Goal: Task Accomplishment & Management: Manage account settings

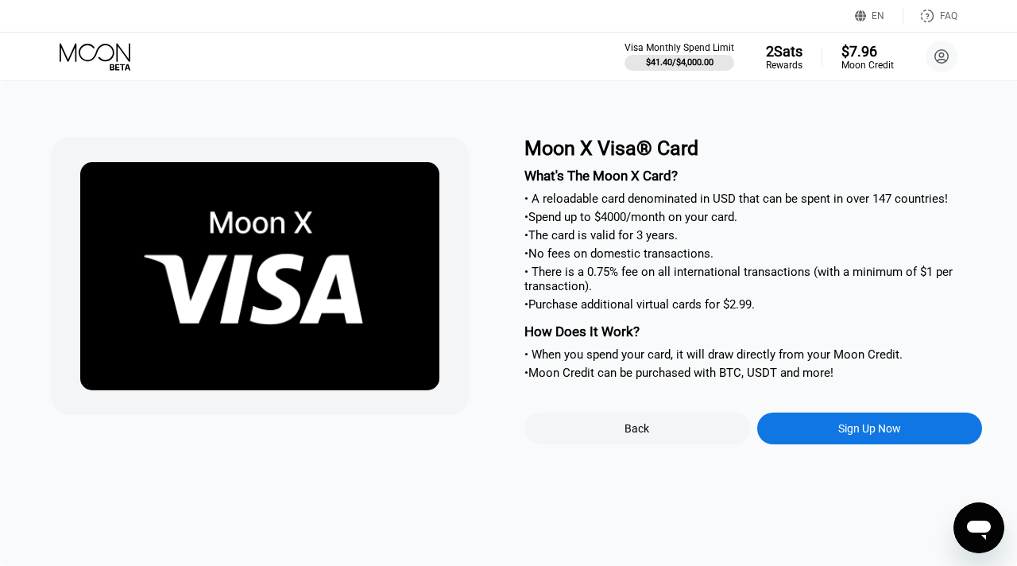
click at [91, 56] on icon at bounding box center [97, 57] width 74 height 28
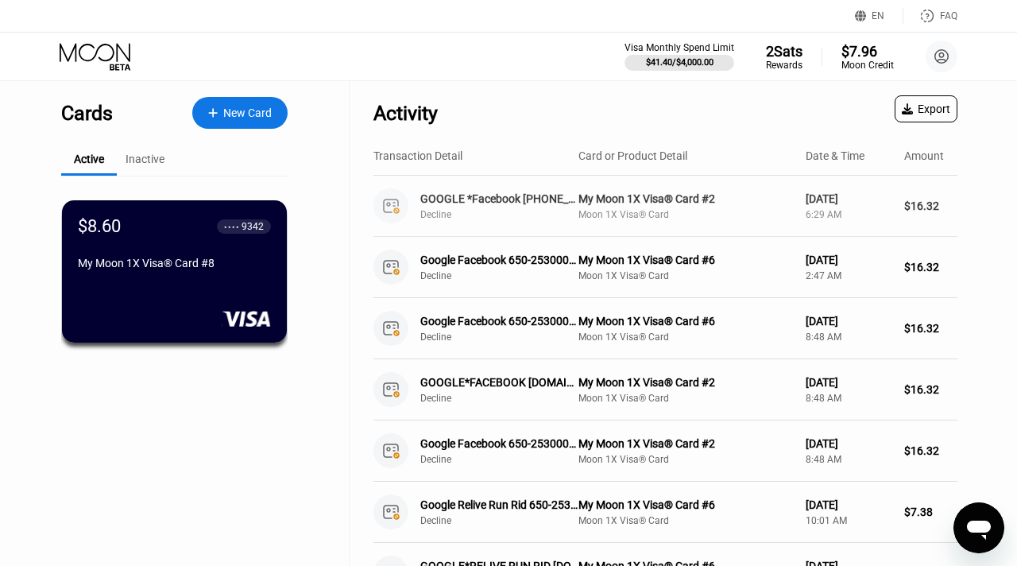
click at [508, 200] on div "GOOGLE *Facebook [PHONE_NUMBER] US" at bounding box center [500, 198] width 161 height 13
click at [644, 215] on div "Moon 1X Visa® Card" at bounding box center [685, 214] width 214 height 11
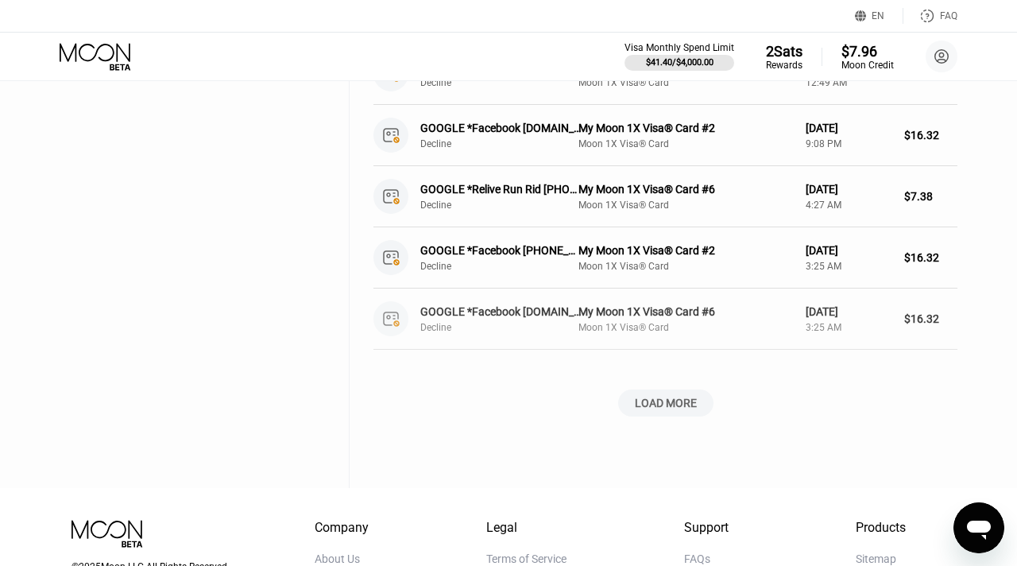
scroll to position [554, 0]
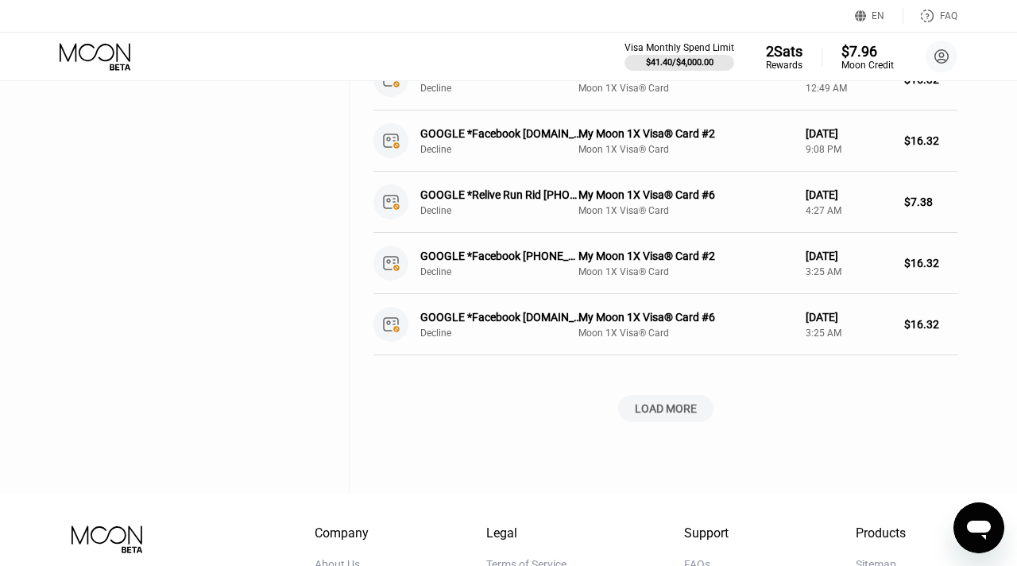
click at [654, 402] on div "LOAD MORE" at bounding box center [666, 408] width 62 height 14
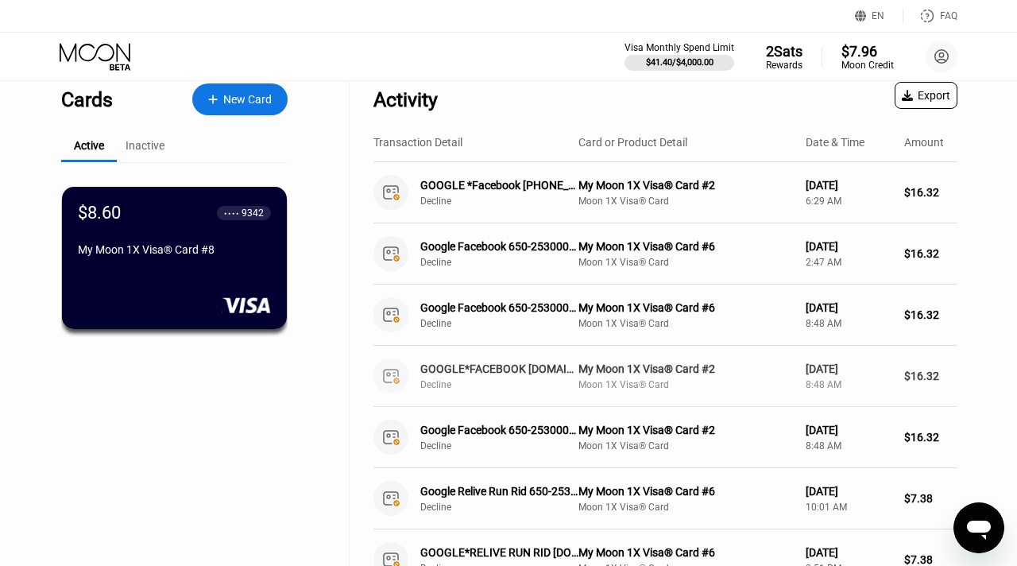
scroll to position [0, 0]
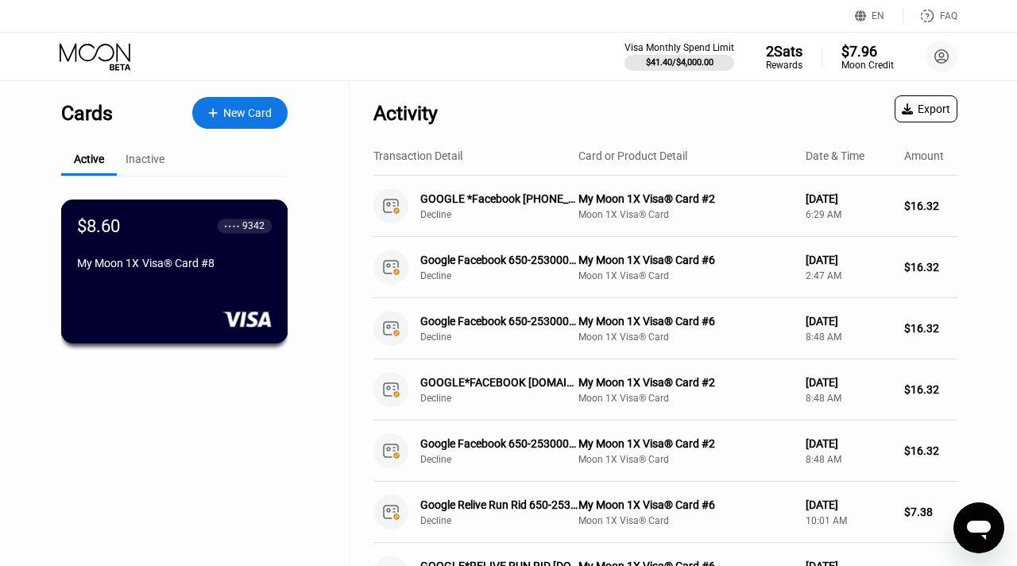
click at [137, 285] on div "$8.60 ● ● ● ● 9342 My Moon 1X Visa® Card #8" at bounding box center [174, 271] width 227 height 144
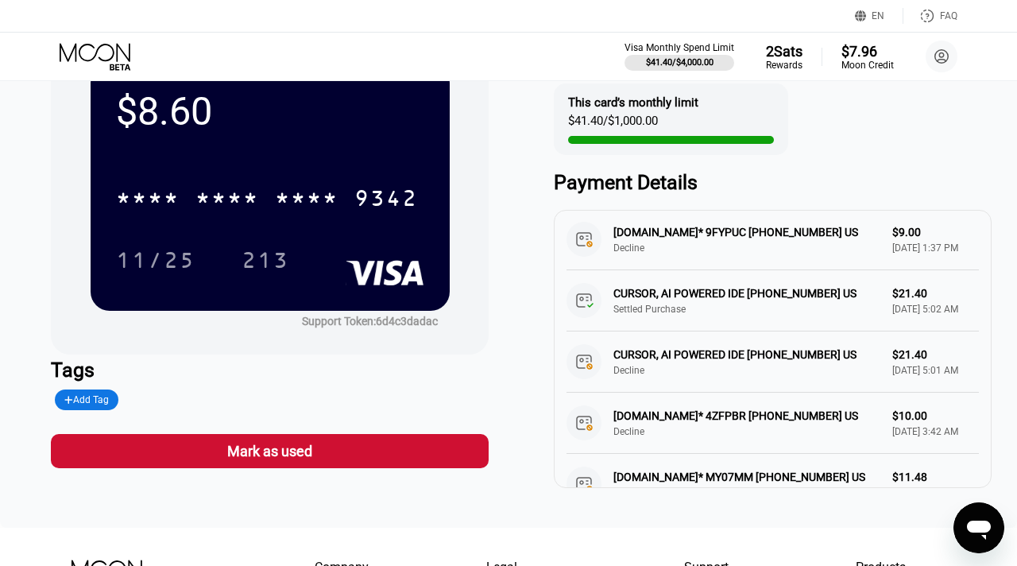
scroll to position [262, 0]
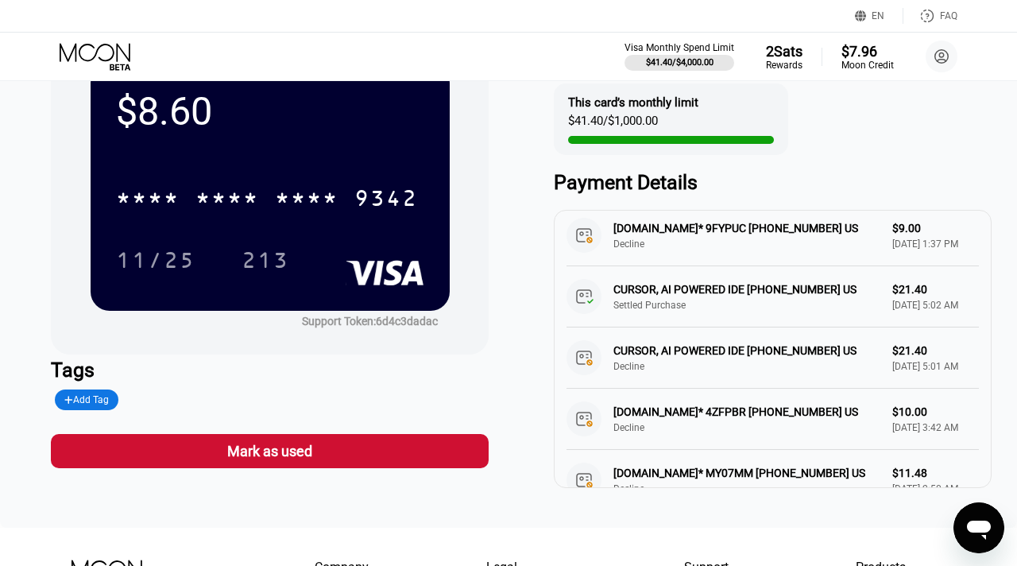
click at [670, 327] on div "CURSOR, AI POWERED IDE [PHONE_NUMBER] US Settled Purchase $21.40 [DATE] 5:02 AM" at bounding box center [772, 296] width 412 height 61
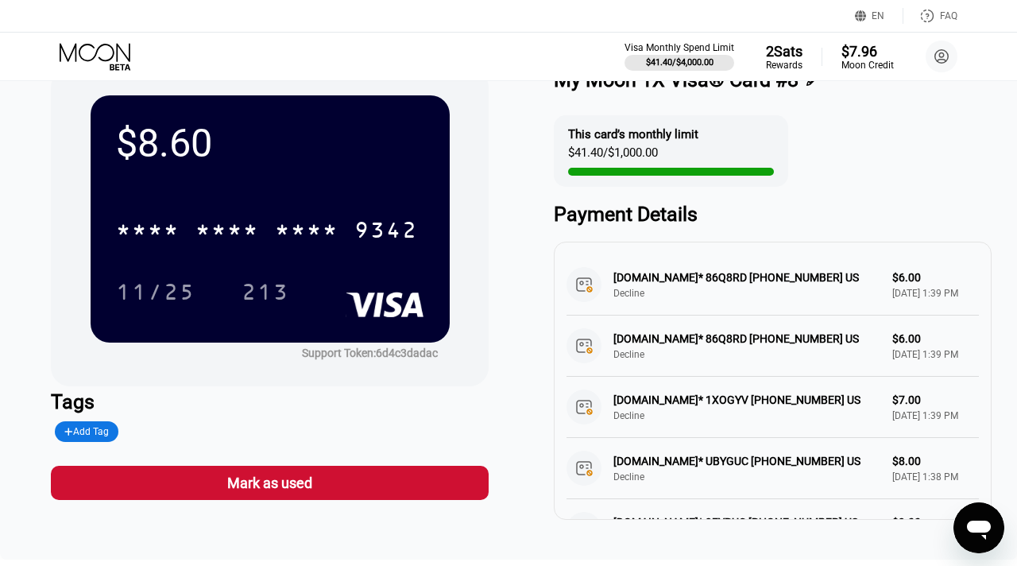
scroll to position [0, 0]
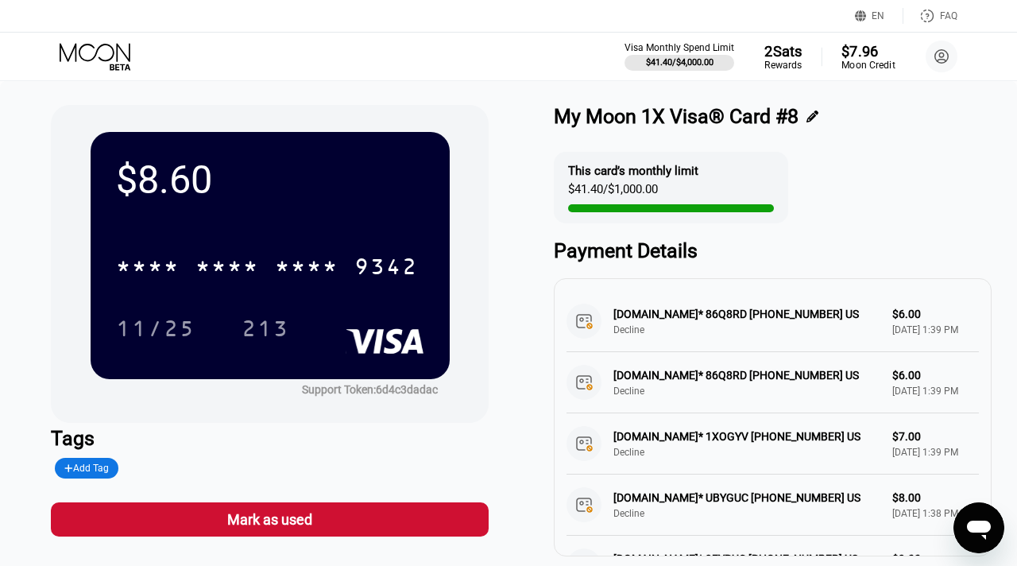
click at [873, 62] on div "Moon Credit" at bounding box center [867, 65] width 53 height 11
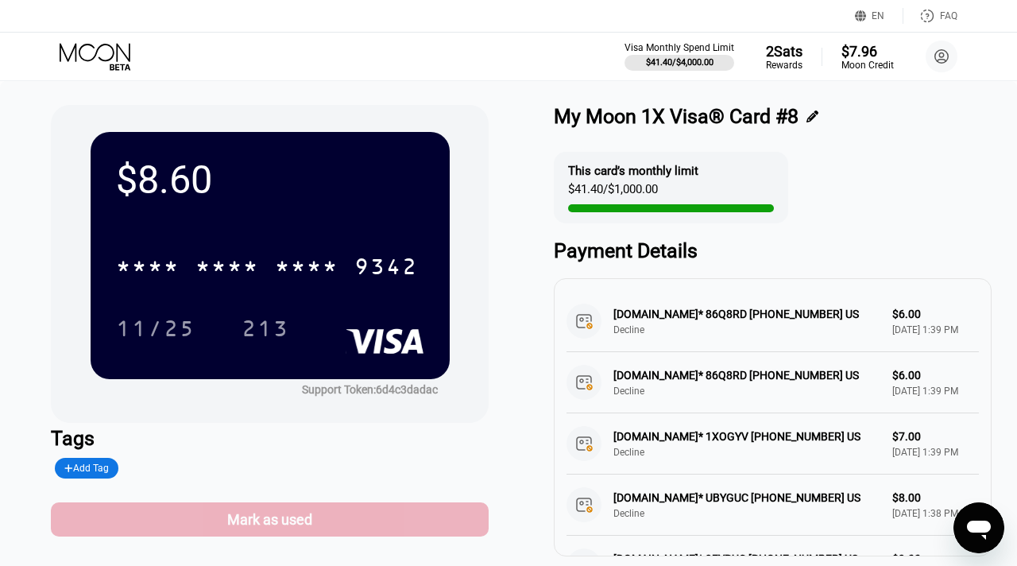
click at [367, 536] on div "Mark as used" at bounding box center [270, 519] width 438 height 34
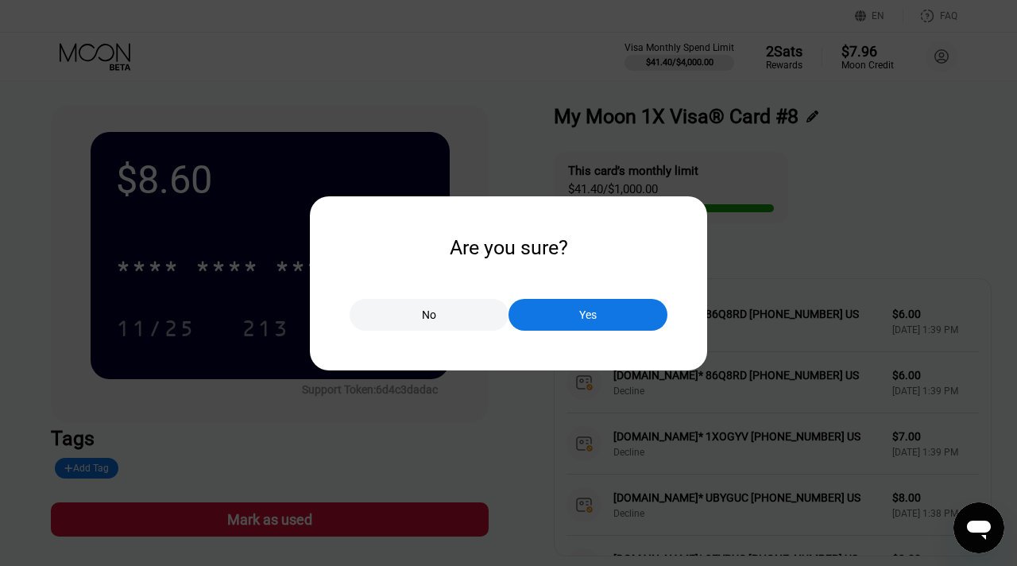
click at [583, 311] on div "Yes" at bounding box center [587, 314] width 17 height 14
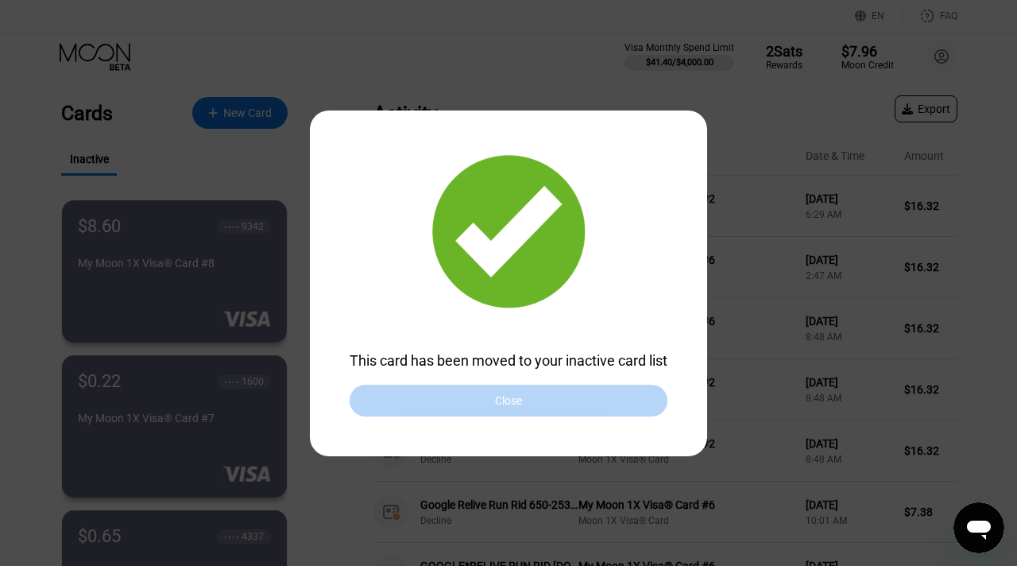
click at [541, 407] on div "Close" at bounding box center [508, 400] width 318 height 32
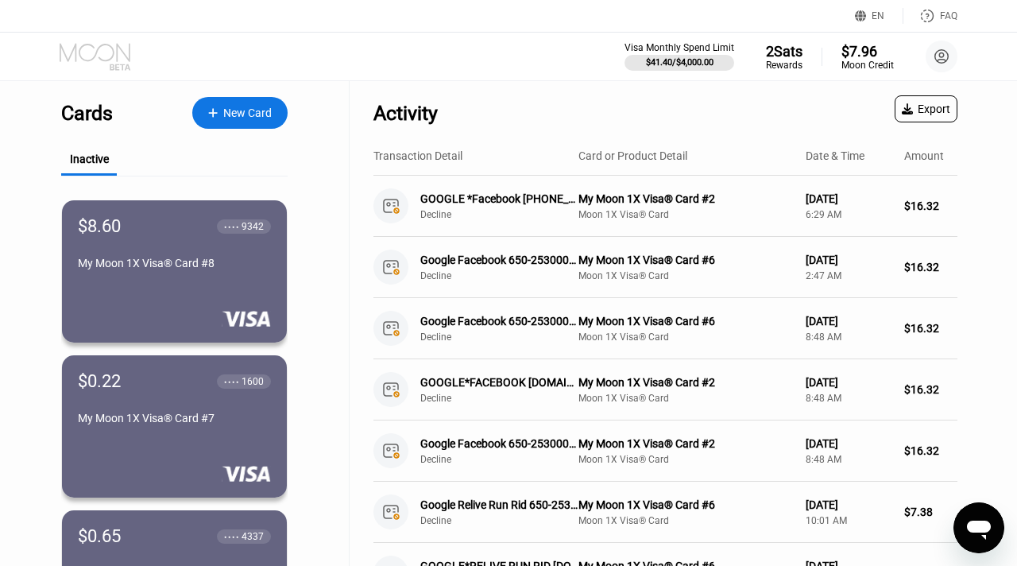
click at [91, 59] on icon at bounding box center [95, 52] width 71 height 18
click at [95, 50] on icon at bounding box center [97, 57] width 74 height 28
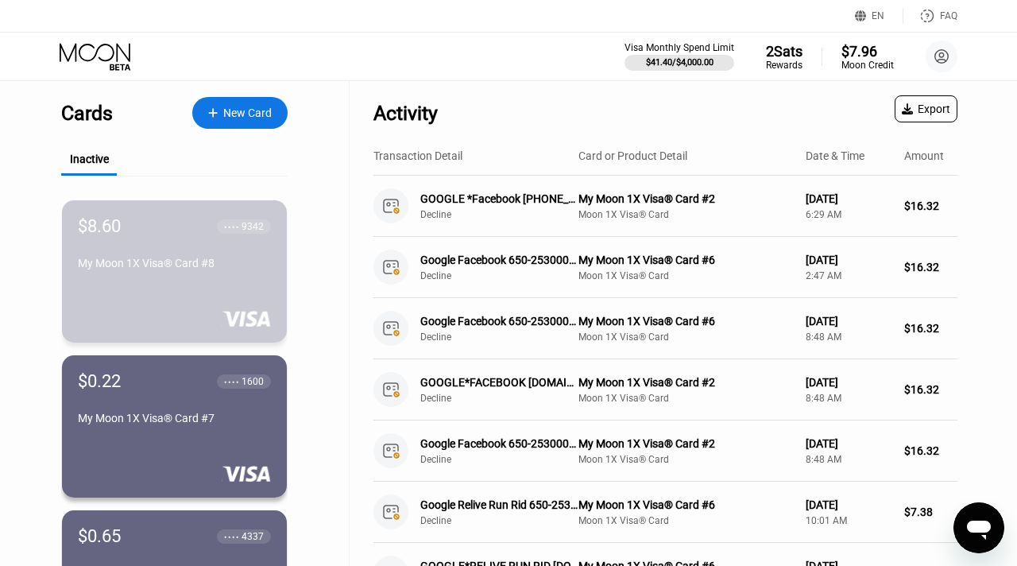
click at [182, 268] on div "My Moon 1X Visa® Card #8" at bounding box center [174, 263] width 193 height 13
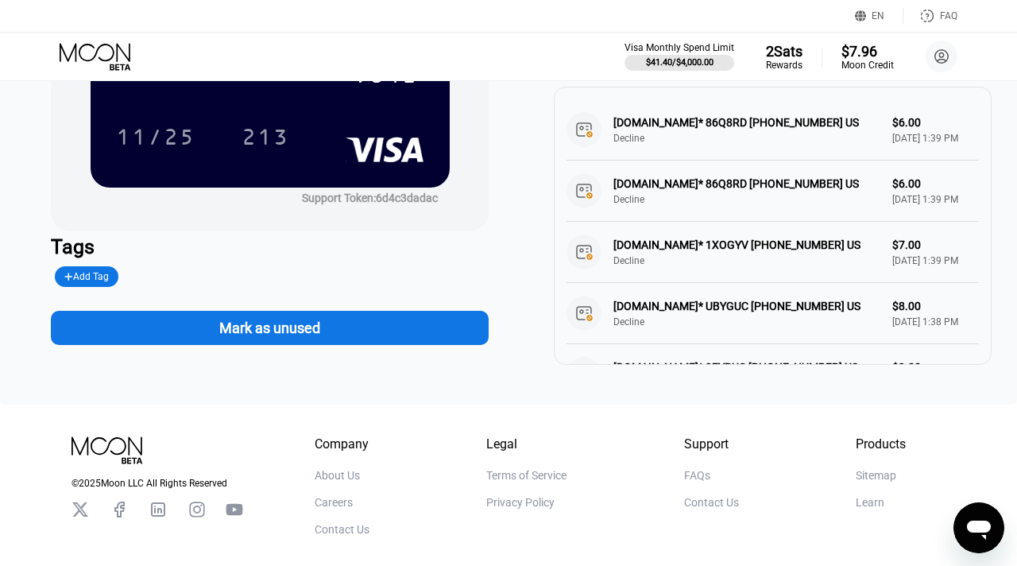
scroll to position [189, 0]
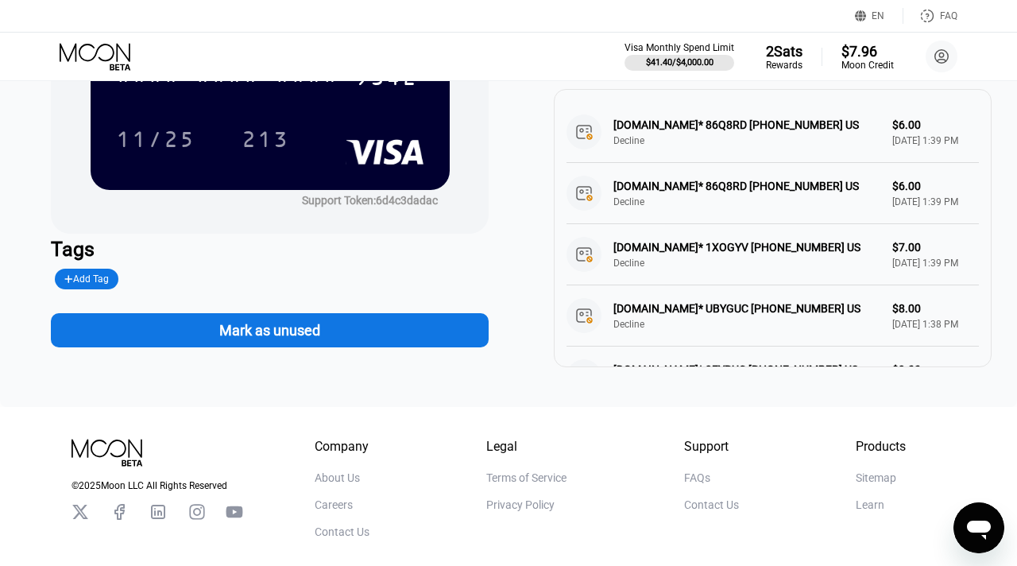
click at [313, 332] on div "Mark as unused" at bounding box center [269, 330] width 101 height 18
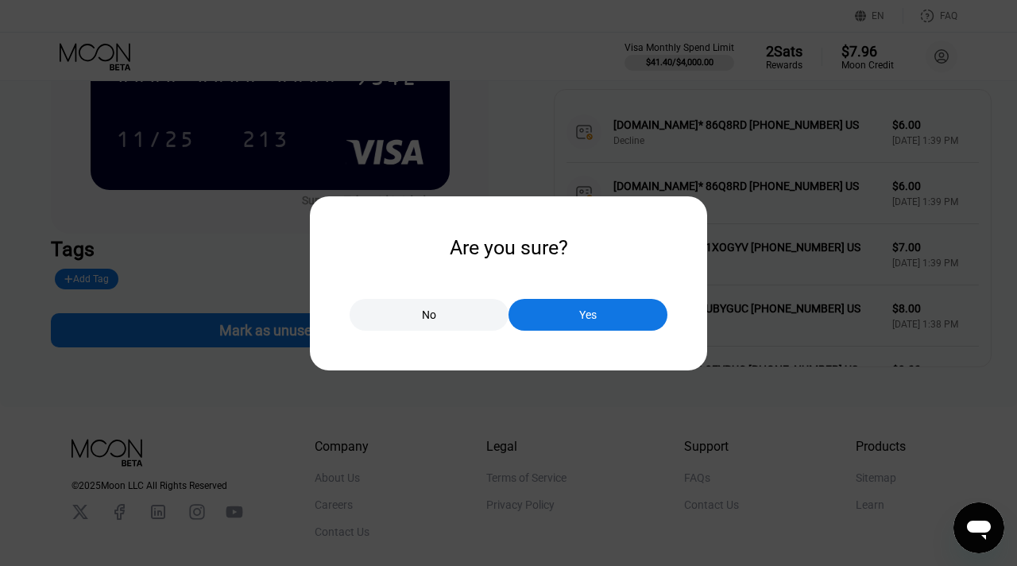
click at [267, 257] on div at bounding box center [508, 283] width 1017 height 566
click at [384, 315] on div "No" at bounding box center [428, 315] width 159 height 32
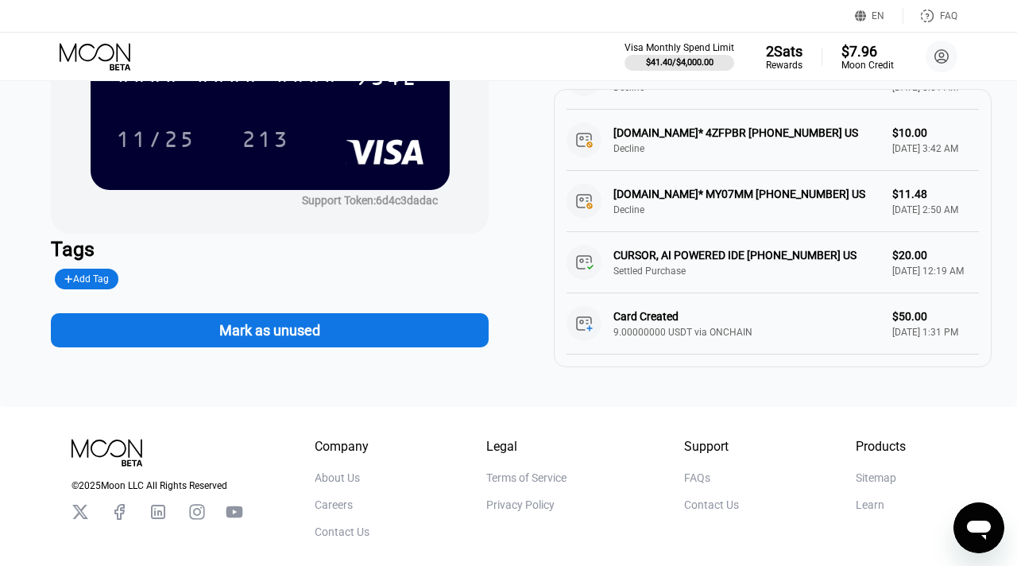
scroll to position [420, 0]
click at [892, 293] on div "CURSOR, AI POWERED IDE +18314259504 US Settled Purchase $20.00 Sep 02, 2025 12:…" at bounding box center [772, 262] width 412 height 61
click at [674, 339] on div "Card Created 9.00000000 USDT via ONCHAIN $50.00 Aug 31, 2025 1:31 PM" at bounding box center [772, 323] width 412 height 61
click at [576, 293] on div "CURSOR, AI POWERED IDE +18314259504 US Settled Purchase $20.00 Sep 02, 2025 12:…" at bounding box center [772, 262] width 412 height 61
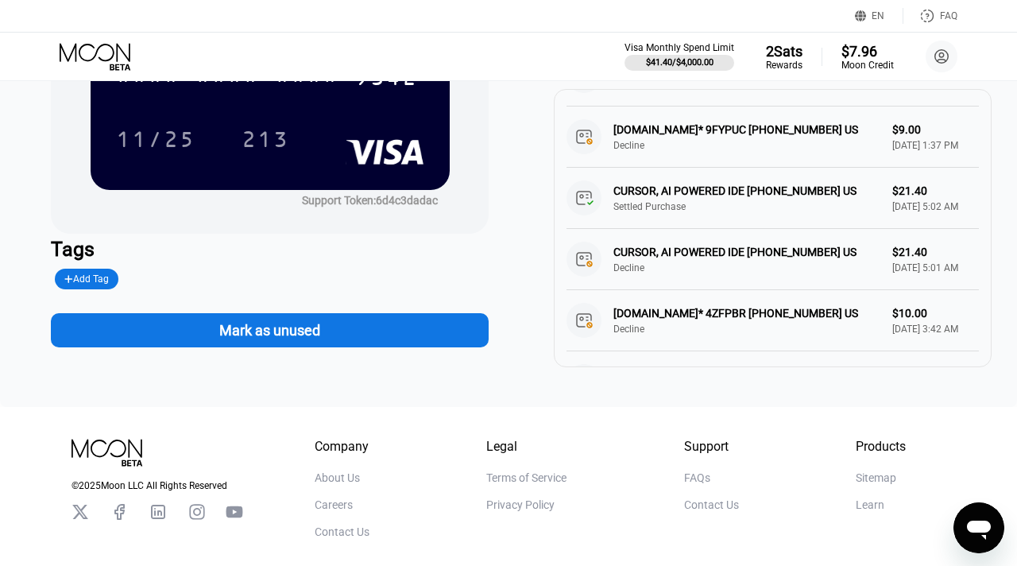
scroll to position [235, 0]
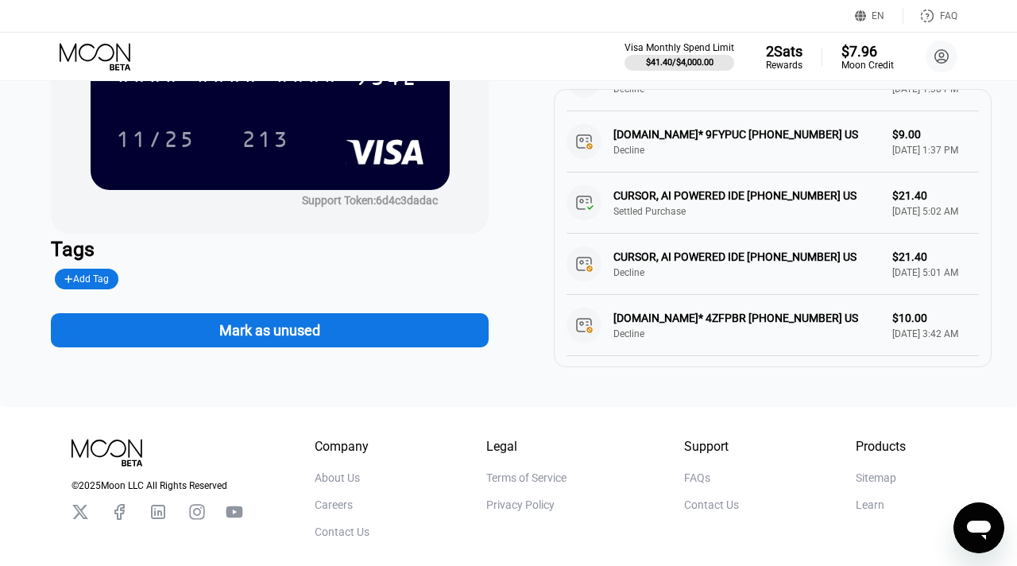
click at [580, 230] on div "CURSOR, AI POWERED IDE [PHONE_NUMBER] US Settled Purchase $21.40 [DATE] 5:02 AM" at bounding box center [772, 202] width 412 height 61
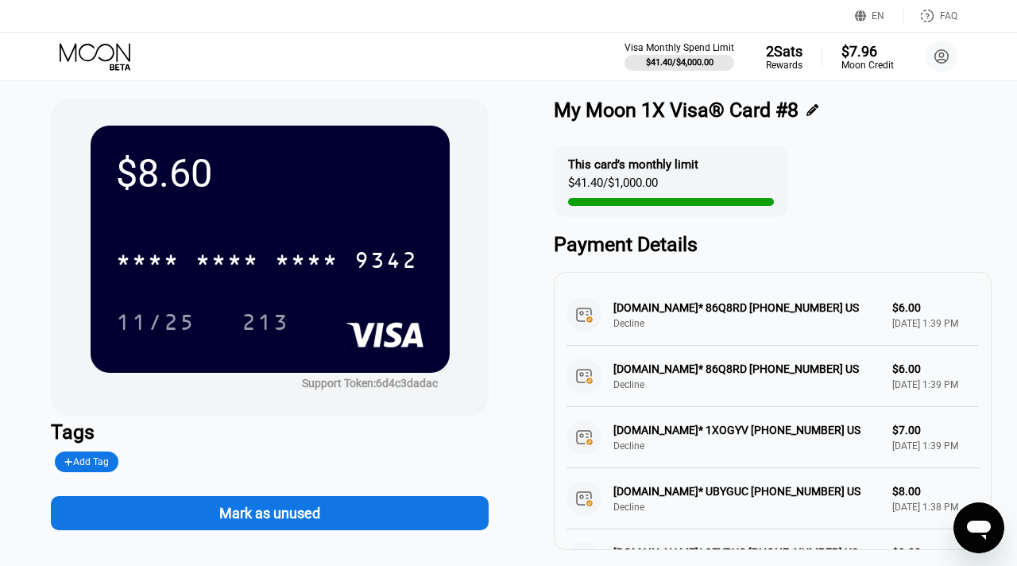
scroll to position [0, 0]
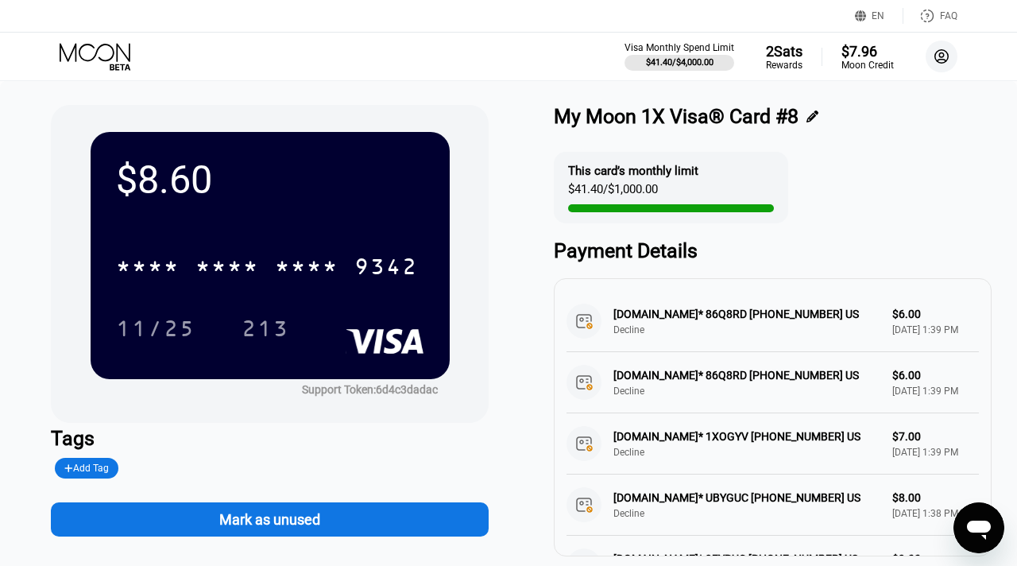
click at [944, 66] on circle at bounding box center [941, 57] width 32 height 32
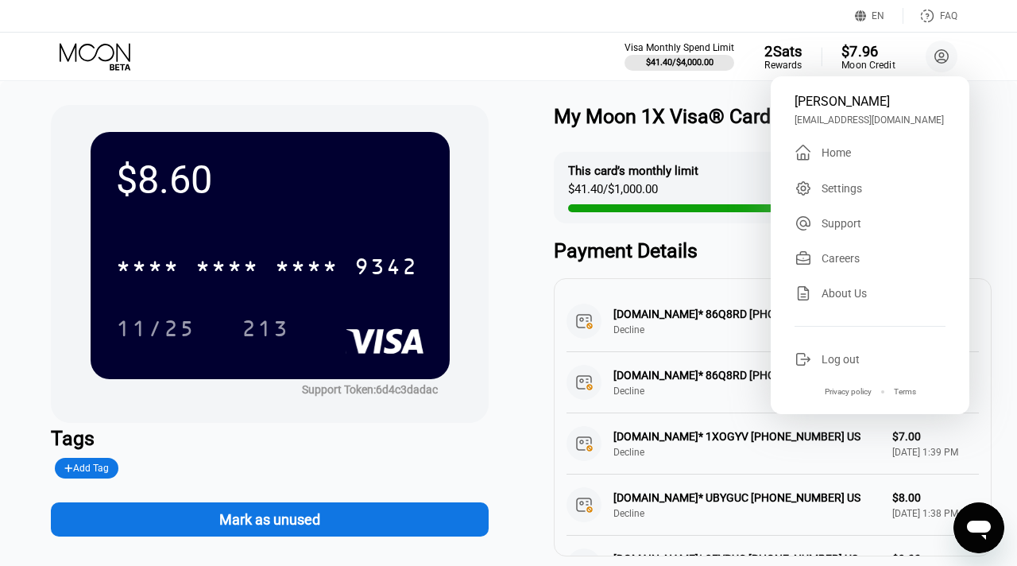
click at [849, 60] on div "Moon Credit" at bounding box center [867, 65] width 53 height 11
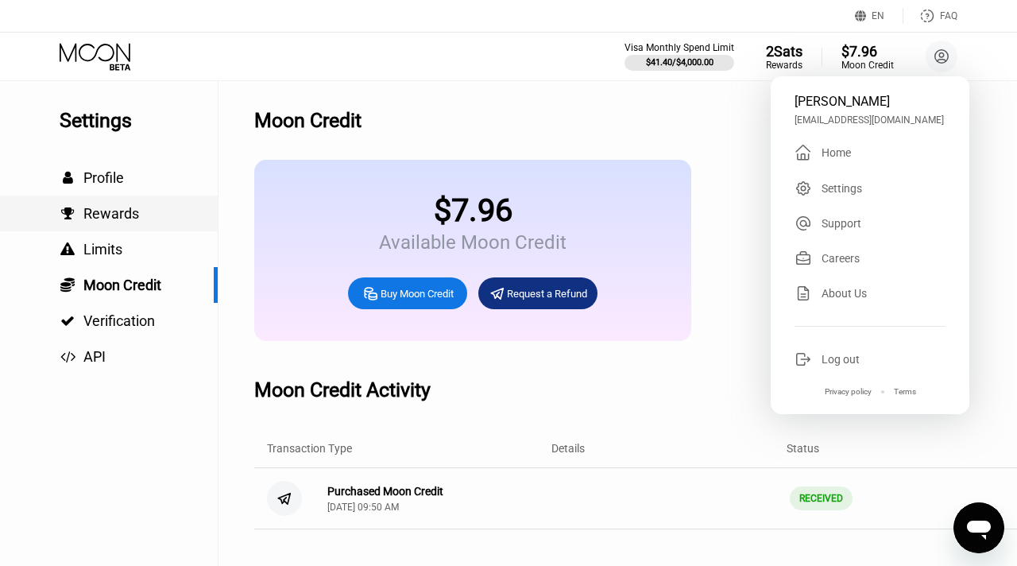
click at [137, 220] on span "Rewards" at bounding box center [111, 213] width 56 height 17
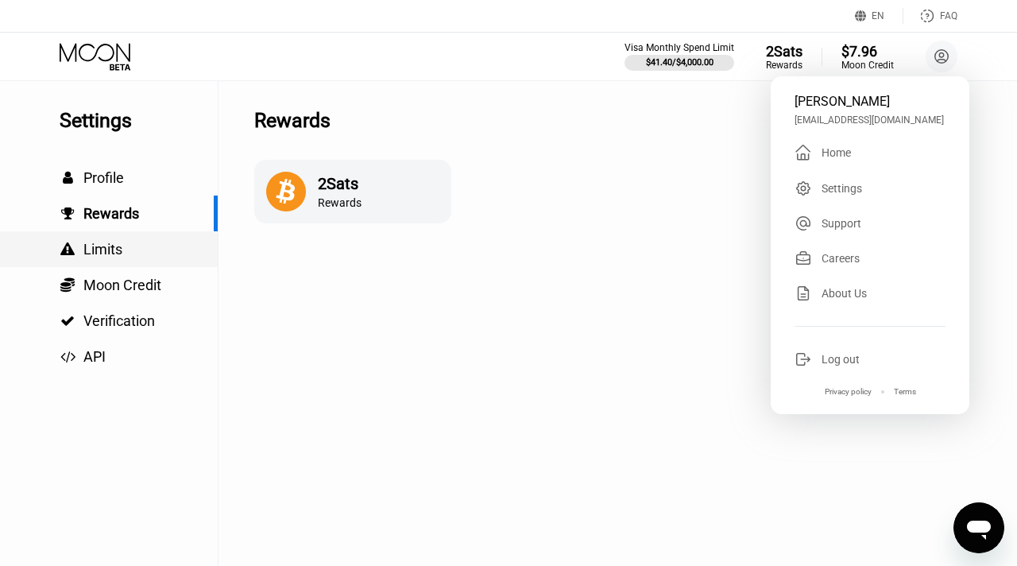
click at [116, 258] on div " Limits" at bounding box center [109, 249] width 218 height 36
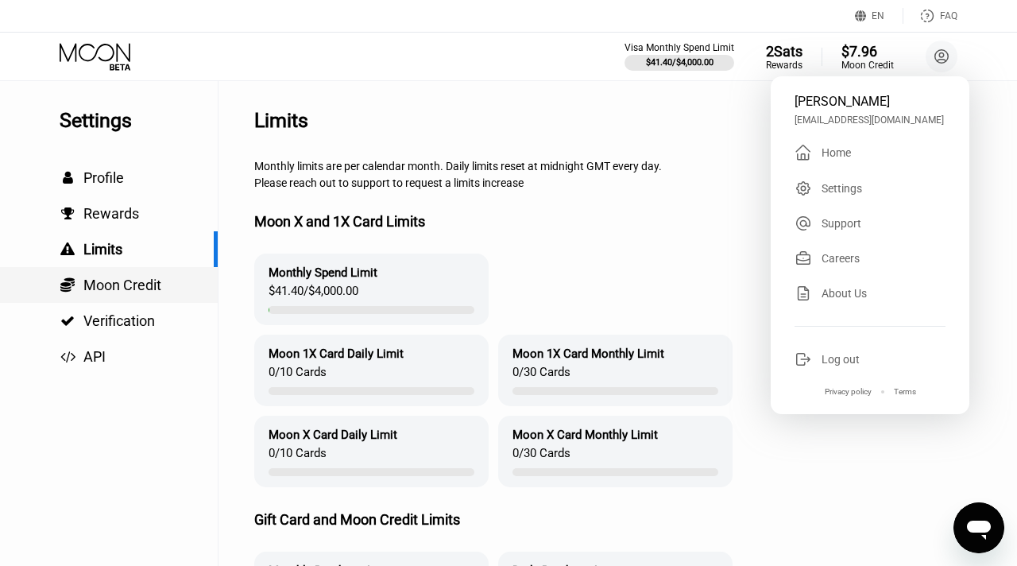
click at [133, 288] on span "Moon Credit" at bounding box center [122, 284] width 78 height 17
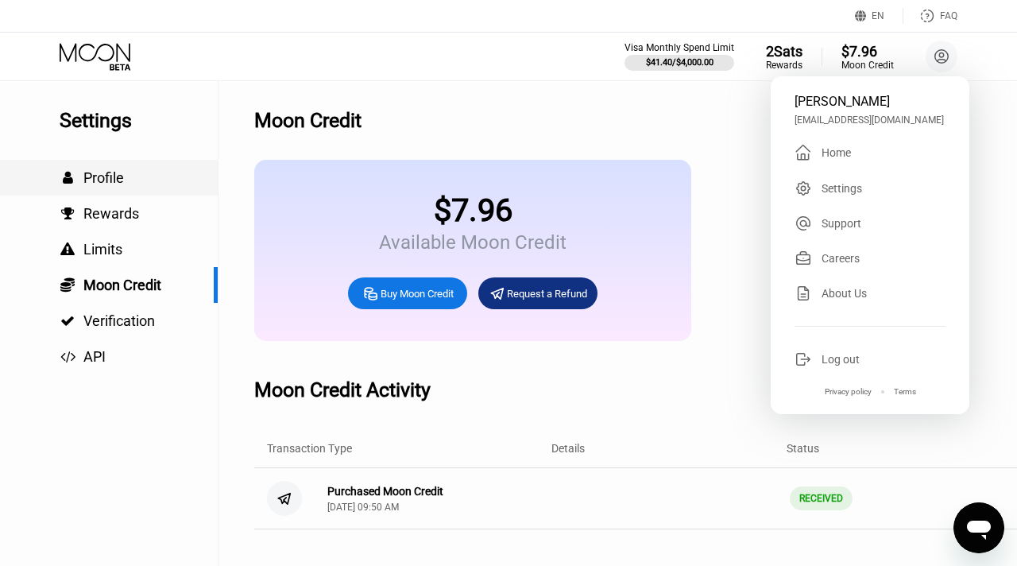
click at [60, 171] on div "" at bounding box center [68, 178] width 16 height 14
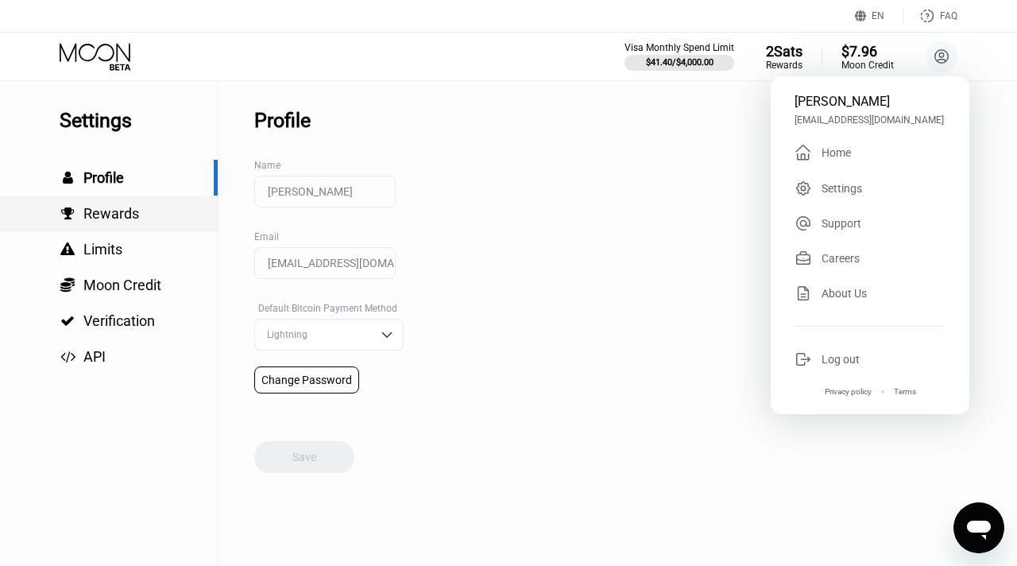
click at [112, 226] on div " Rewards" at bounding box center [109, 213] width 218 height 36
click at [649, 64] on div "$41.40 / $4,000.00" at bounding box center [679, 62] width 69 height 10
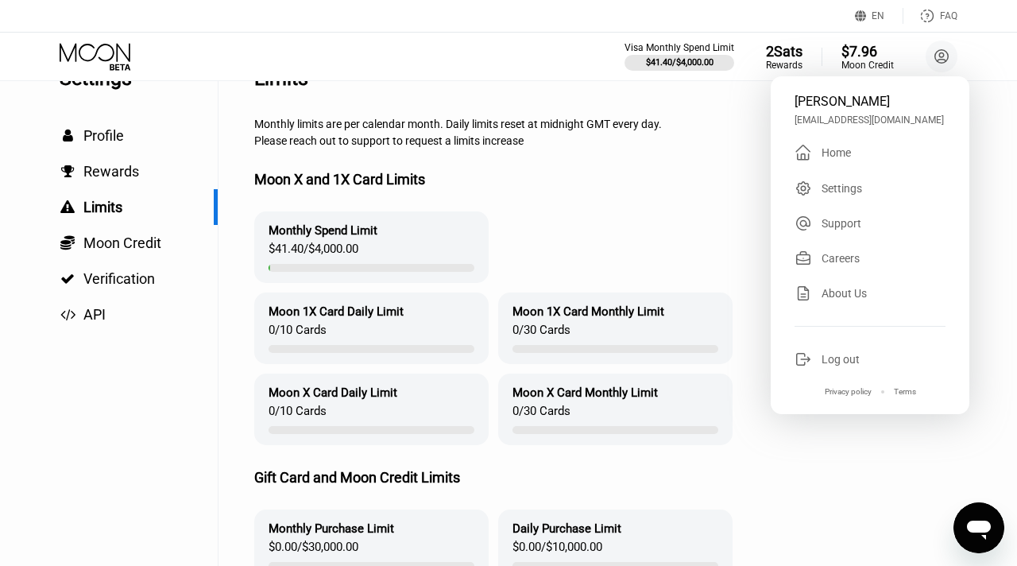
scroll to position [45, 0]
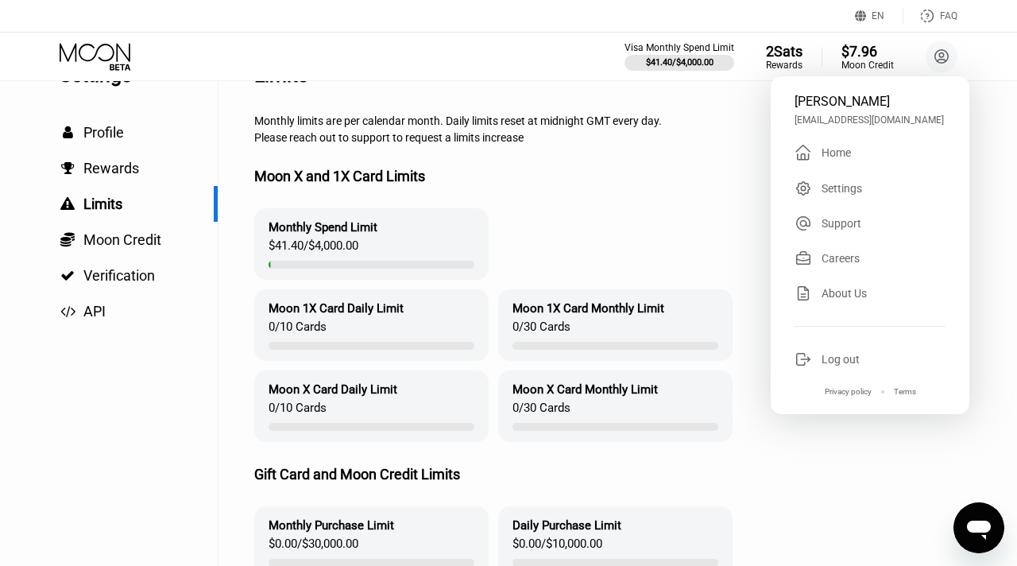
click at [357, 259] on div "$41.40 / $4,000.00" at bounding box center [313, 249] width 90 height 22
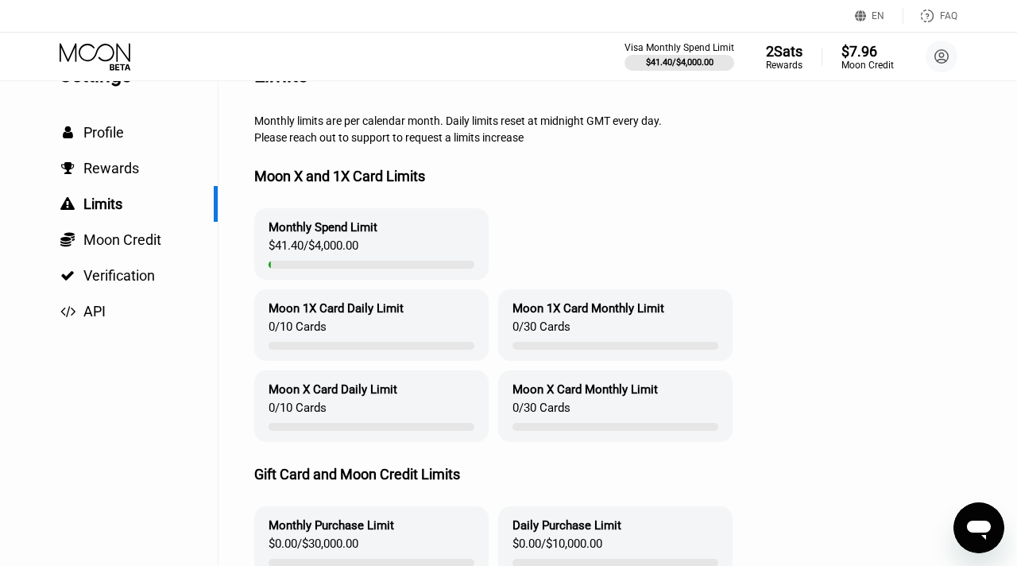
click at [380, 245] on div "Monthly Spend Limit $41.40 / $4,000.00" at bounding box center [371, 243] width 234 height 71
click at [104, 129] on span "Profile" at bounding box center [103, 132] width 41 height 17
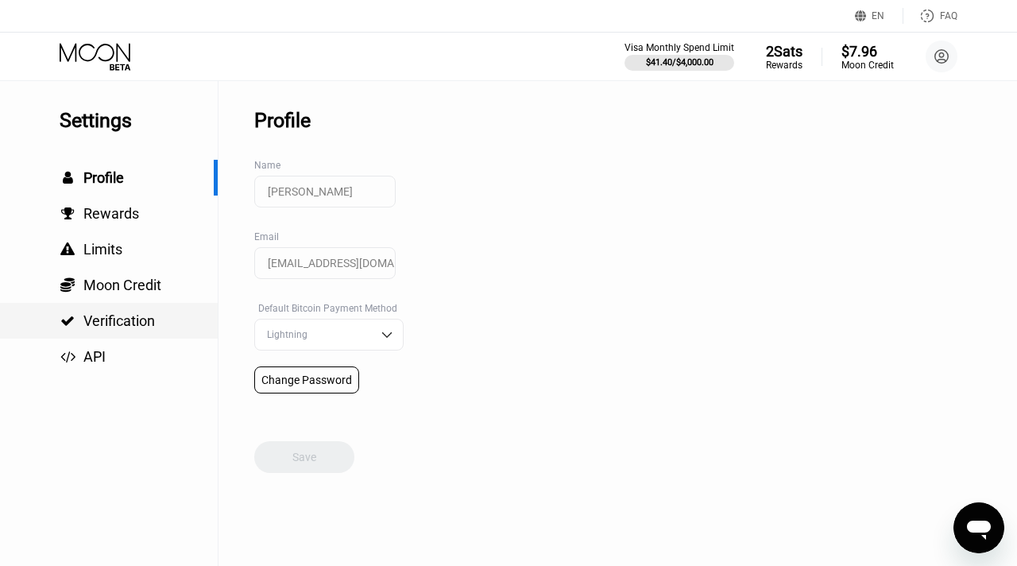
click at [120, 325] on span "Verification" at bounding box center [118, 320] width 71 height 17
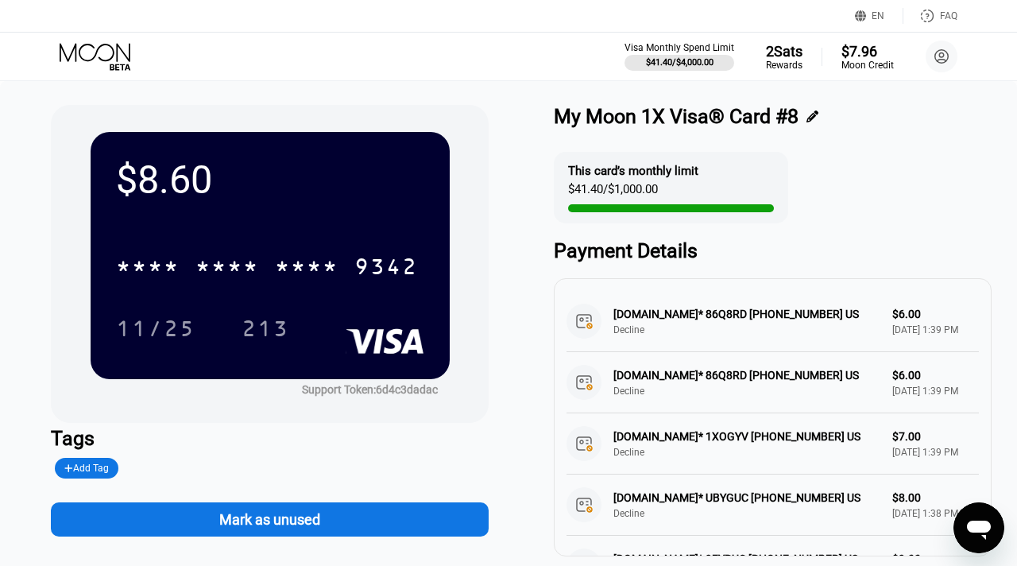
click at [371, 182] on div "$8.60" at bounding box center [270, 179] width 308 height 45
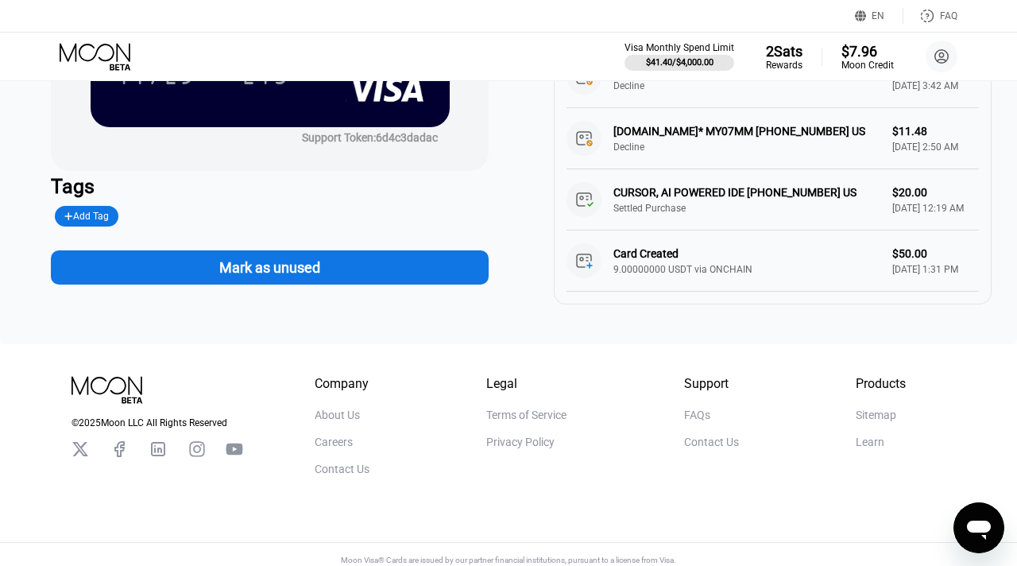
scroll to position [265, 0]
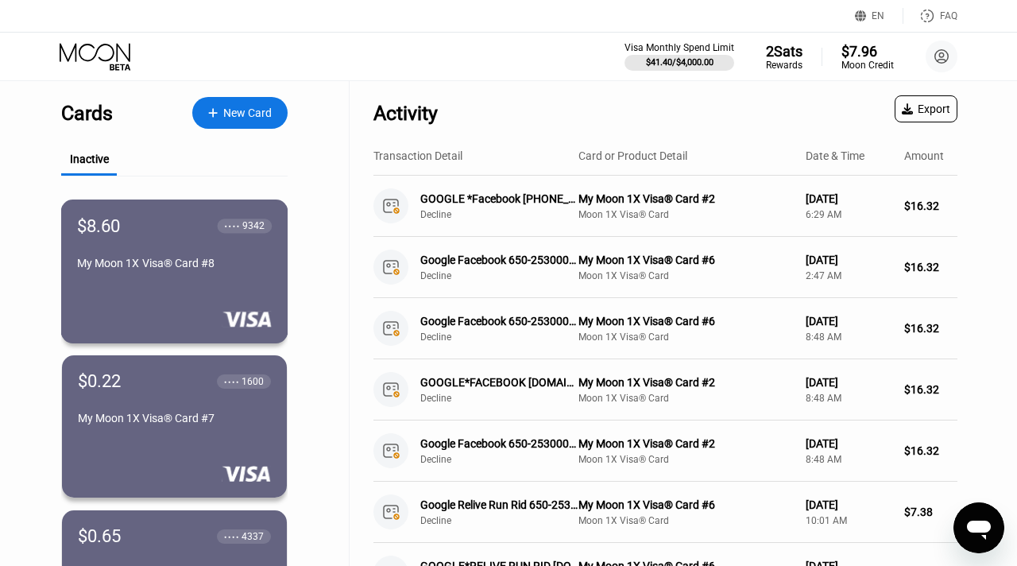
click at [182, 267] on div "My Moon 1X Visa® Card #8" at bounding box center [174, 263] width 195 height 13
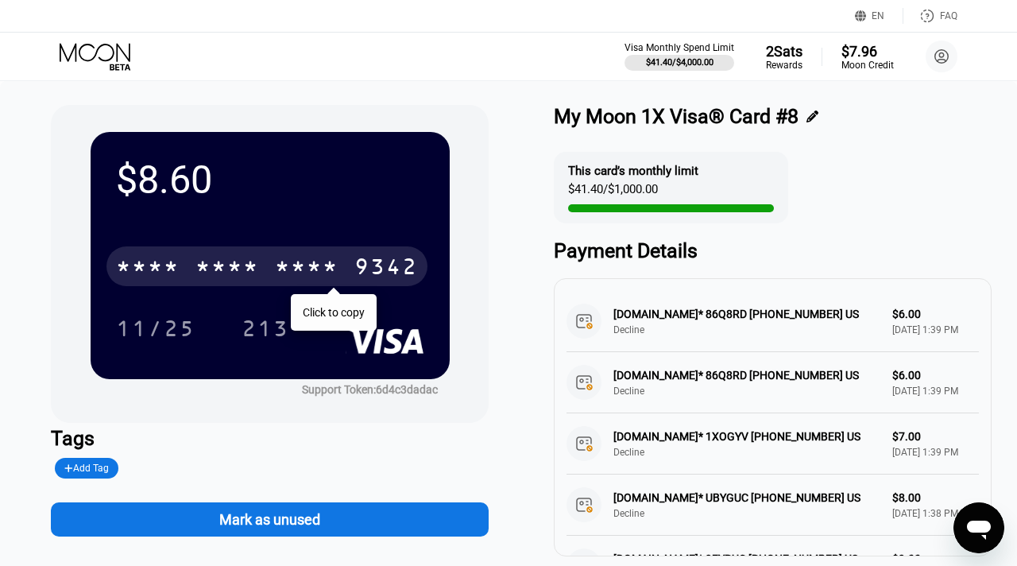
click at [261, 270] on div "* * * * * * * * * * * * 9342" at bounding box center [266, 266] width 321 height 40
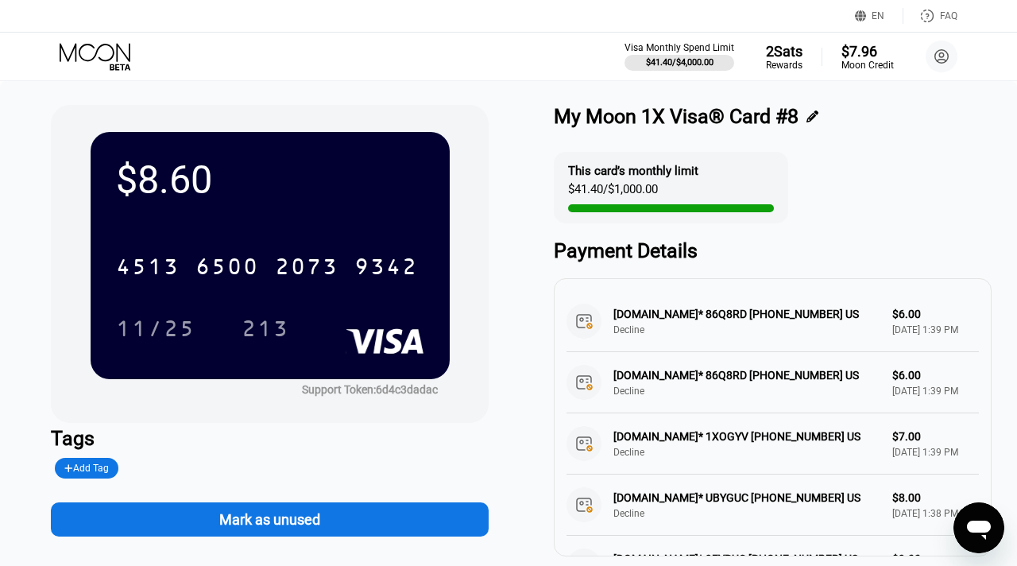
click at [315, 515] on div "Mark as unused" at bounding box center [269, 519] width 101 height 18
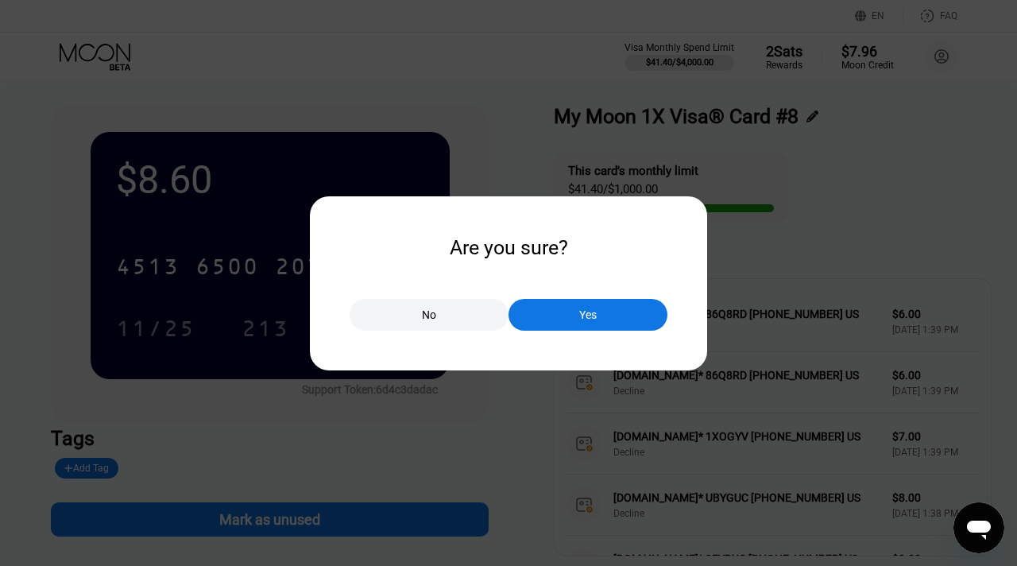
click at [589, 307] on div "Yes" at bounding box center [587, 314] width 17 height 14
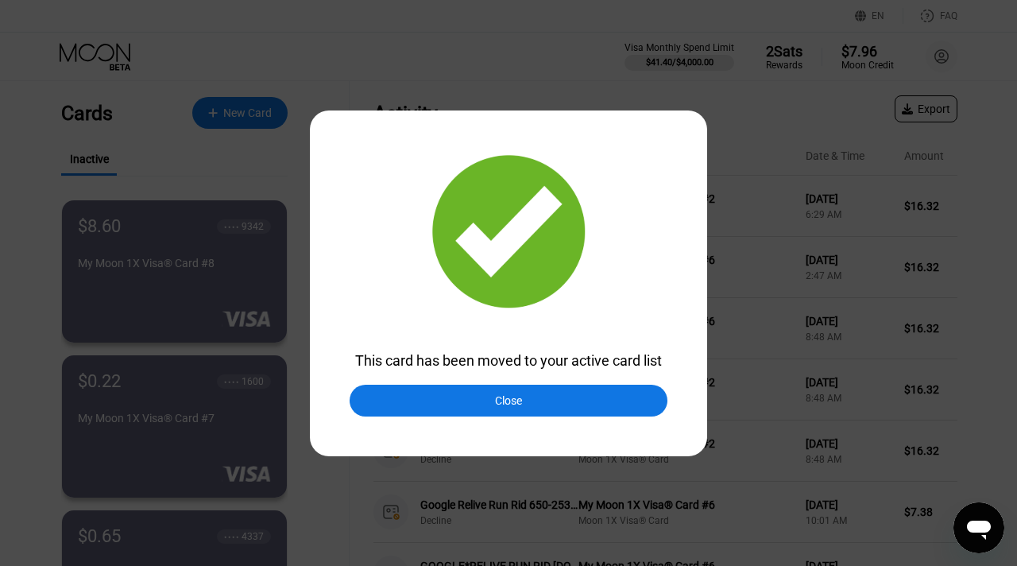
click at [197, 465] on div at bounding box center [508, 283] width 1017 height 566
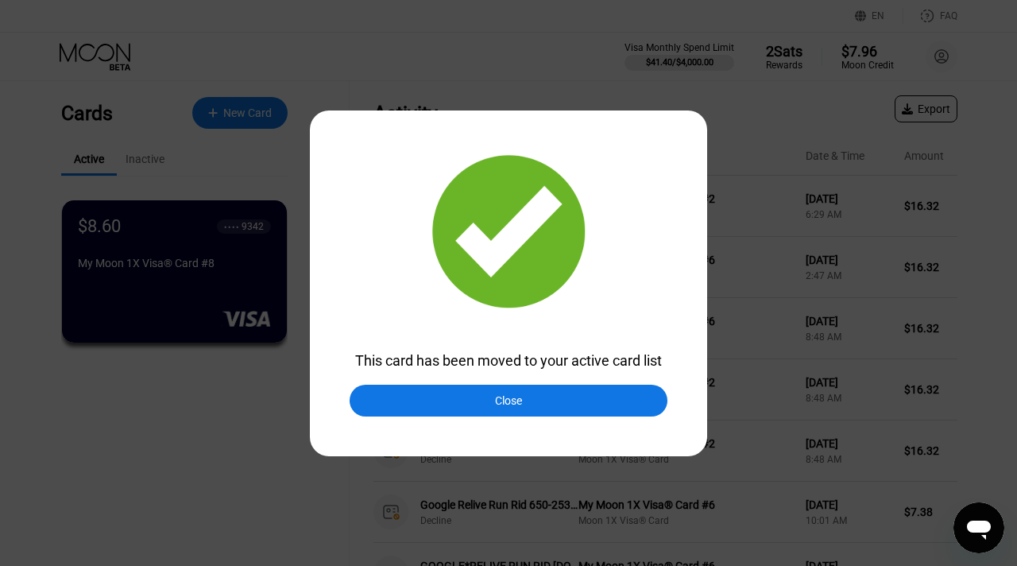
click at [197, 465] on div at bounding box center [508, 283] width 1017 height 566
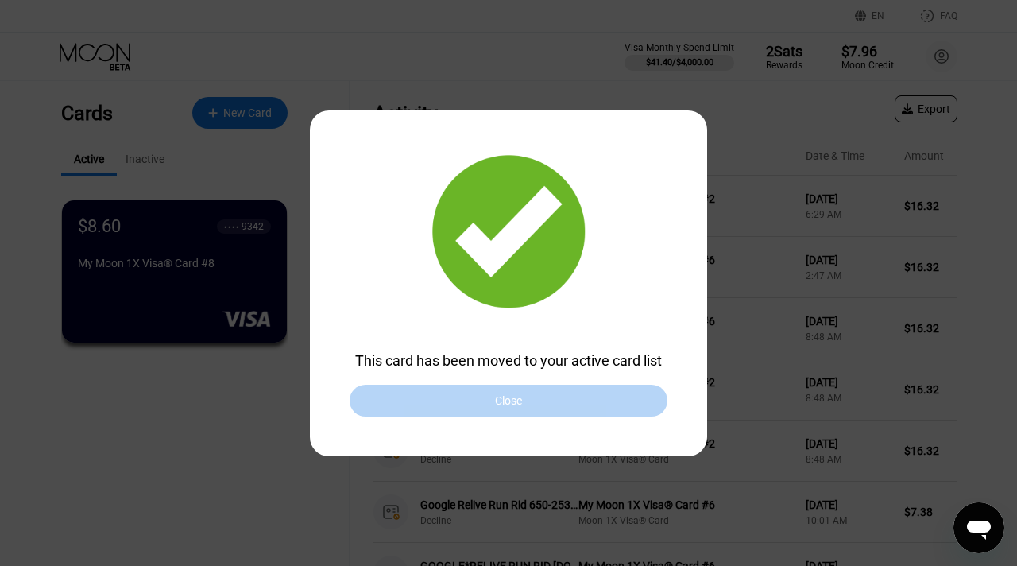
click at [431, 402] on div "Close" at bounding box center [508, 400] width 318 height 32
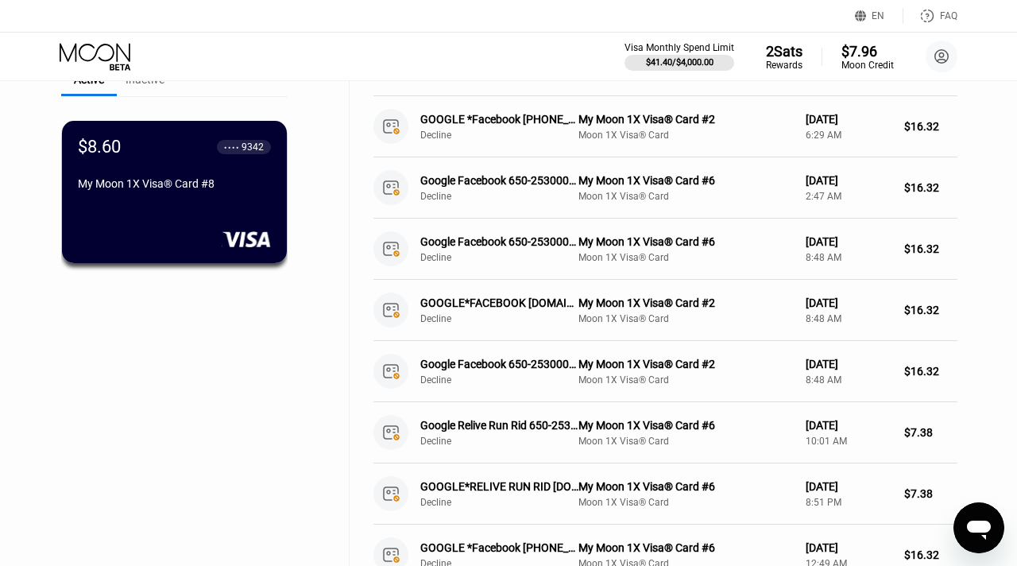
scroll to position [82, 0]
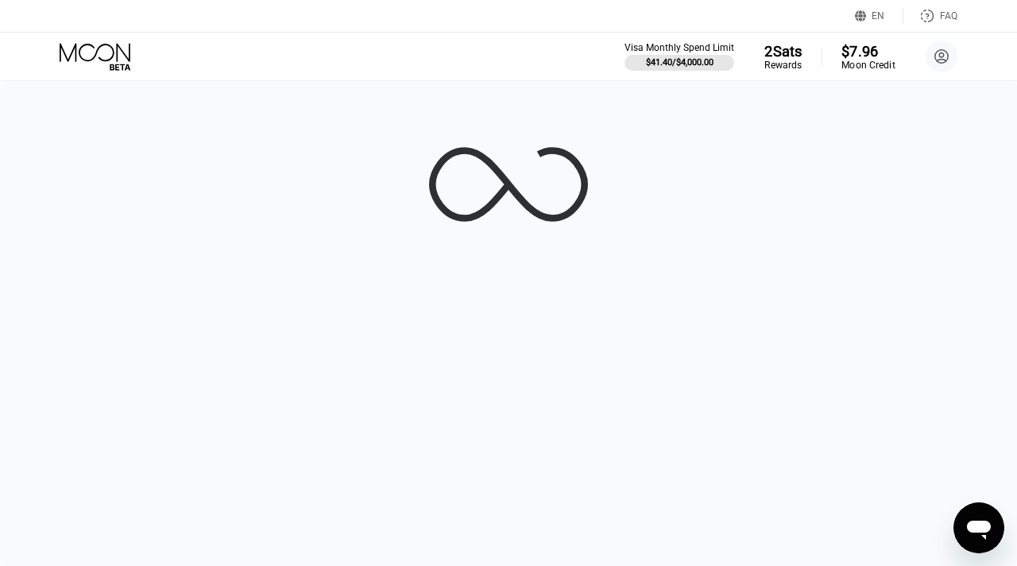
click at [870, 54] on div "$7.96" at bounding box center [867, 50] width 53 height 17
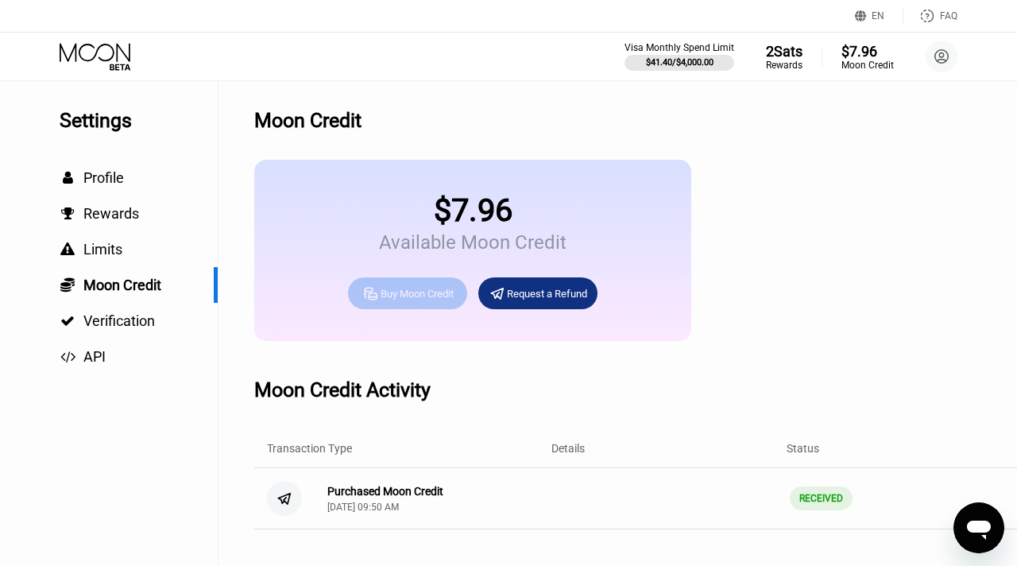
click at [431, 291] on div "Buy Moon Credit" at bounding box center [416, 294] width 73 height 14
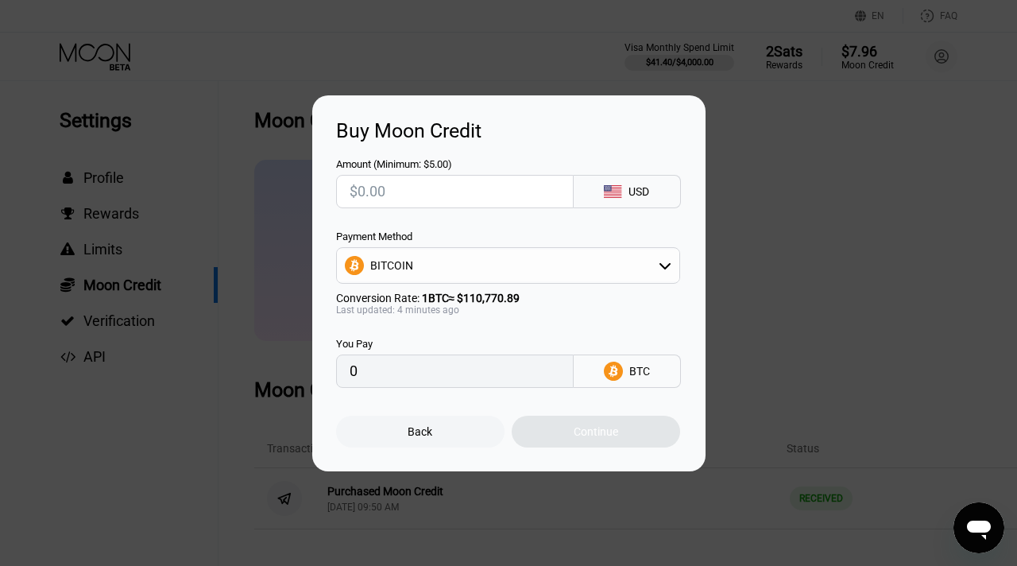
click at [445, 434] on div "Back" at bounding box center [420, 431] width 168 height 32
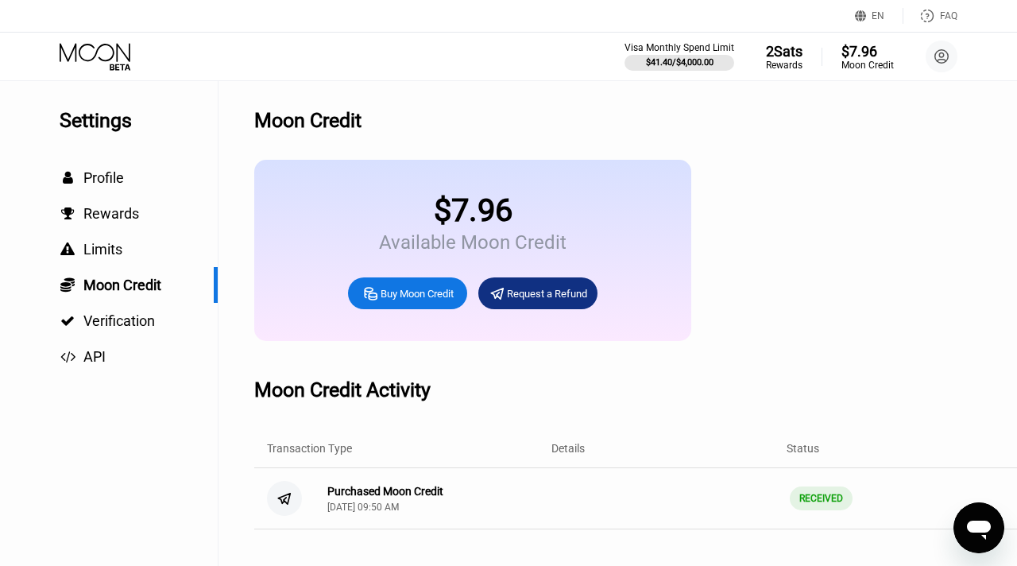
click at [542, 284] on div "Request a Refund" at bounding box center [537, 293] width 119 height 32
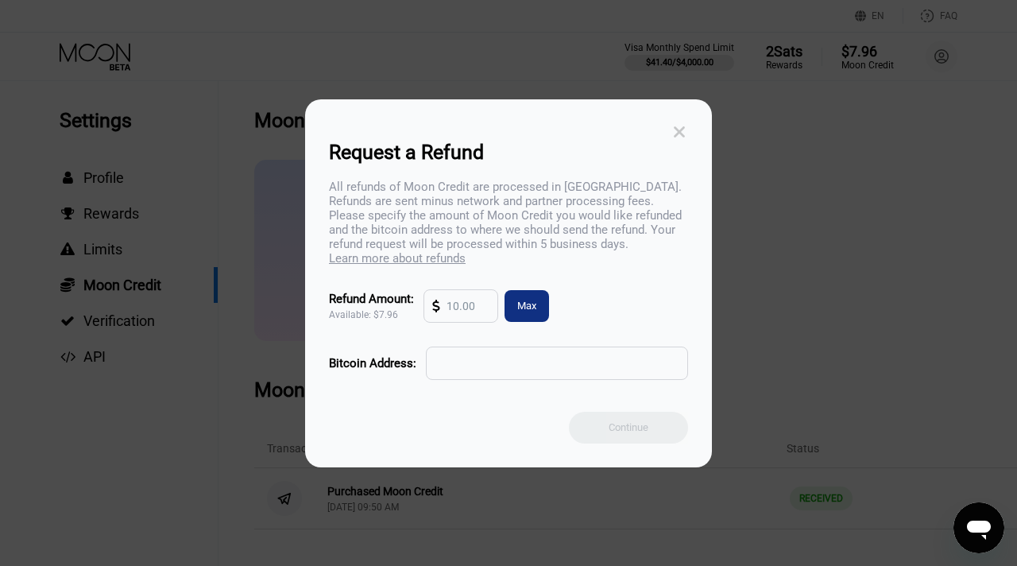
click at [685, 125] on icon at bounding box center [678, 131] width 17 height 17
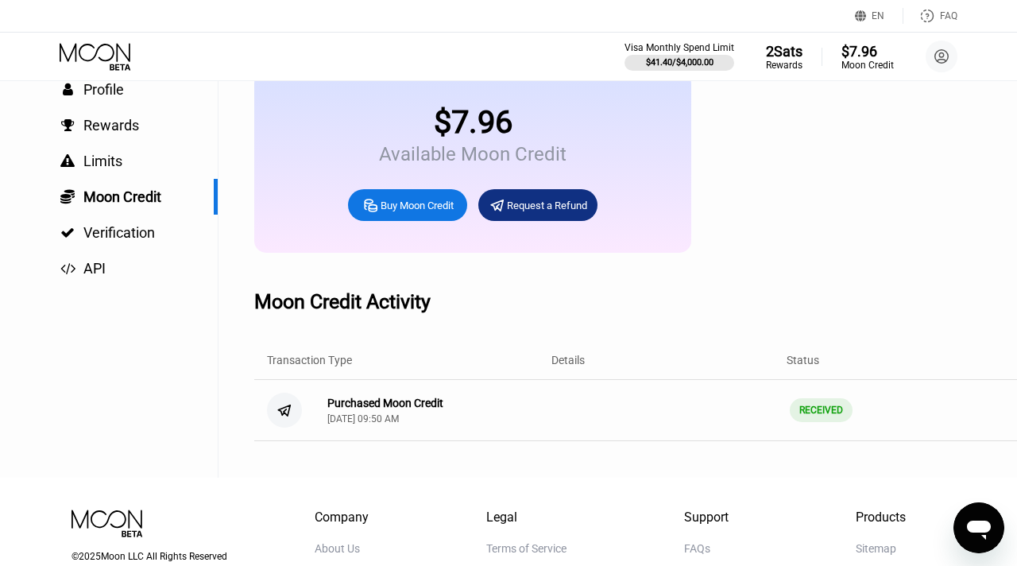
scroll to position [234, 0]
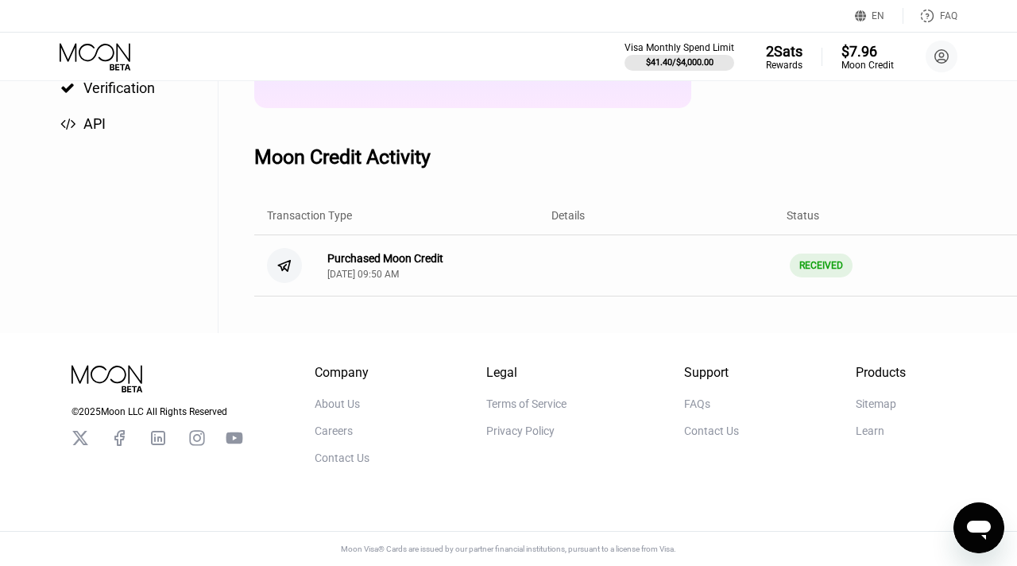
click at [412, 264] on div "Purchased Moon Credit" at bounding box center [385, 258] width 116 height 13
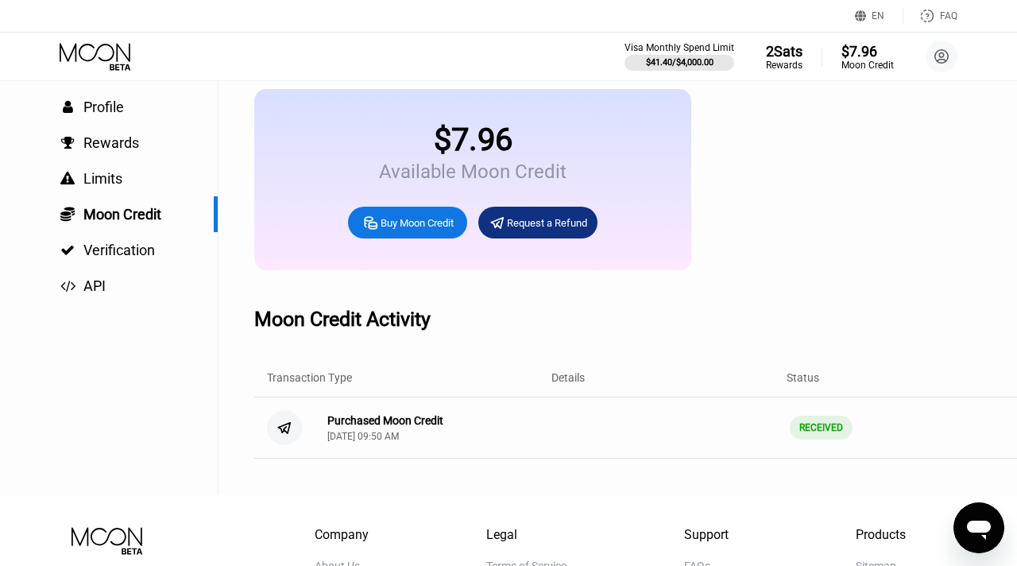
scroll to position [0, 0]
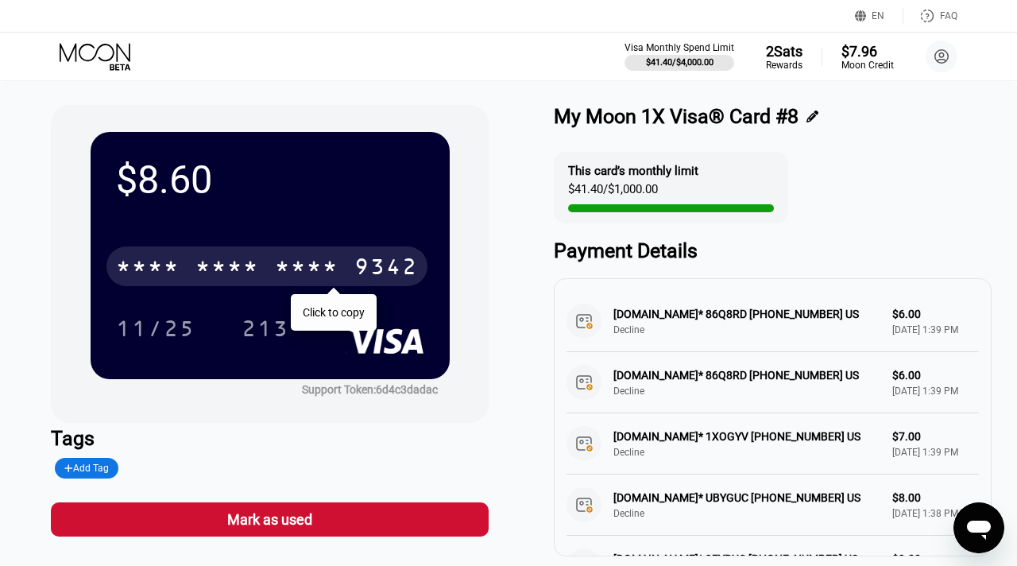
click at [218, 269] on div "* * * *" at bounding box center [227, 268] width 64 height 25
